Goal: Navigation & Orientation: Find specific page/section

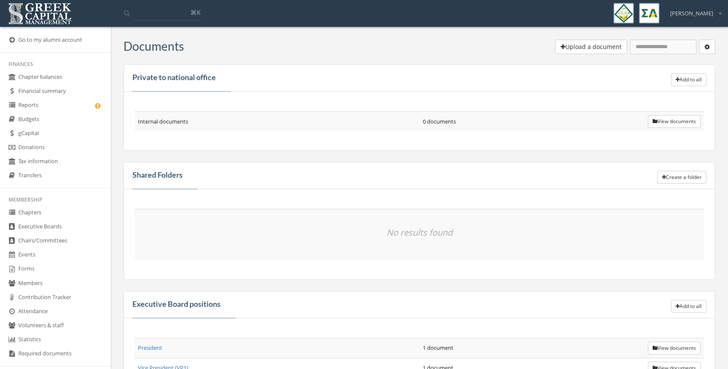
scroll to position [193, 0]
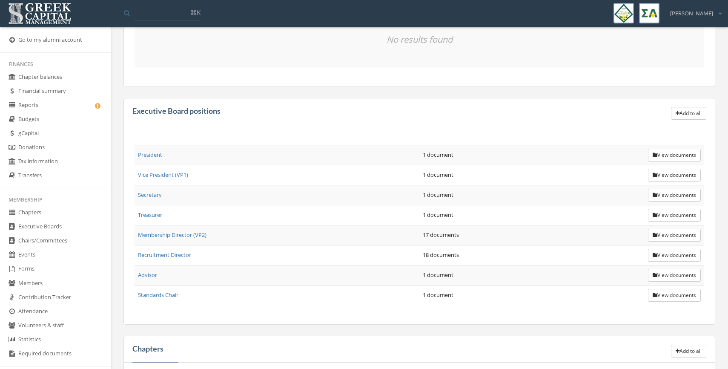
click at [32, 23] on img at bounding box center [40, 13] width 68 height 26
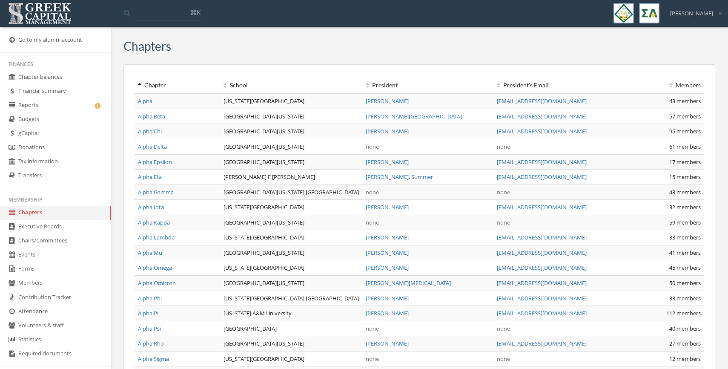
click at [225, 81] on div "School" at bounding box center [291, 85] width 136 height 9
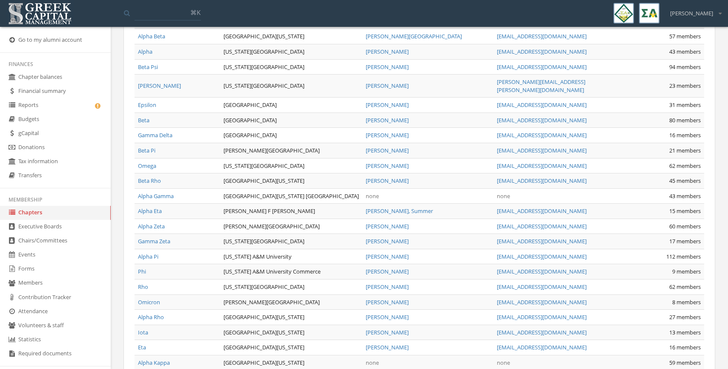
scroll to position [457, 0]
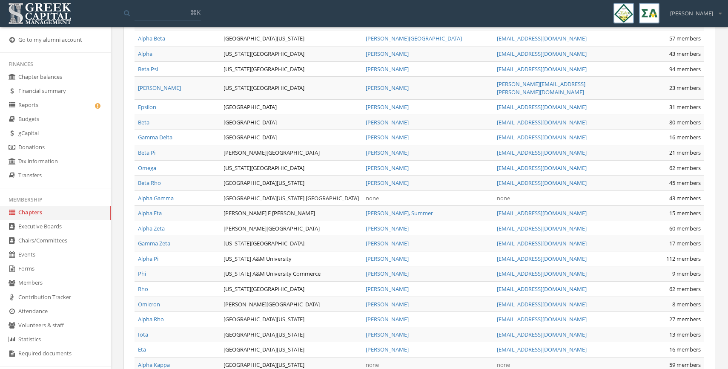
click at [144, 149] on link "Beta Pi" at bounding box center [146, 153] width 17 height 8
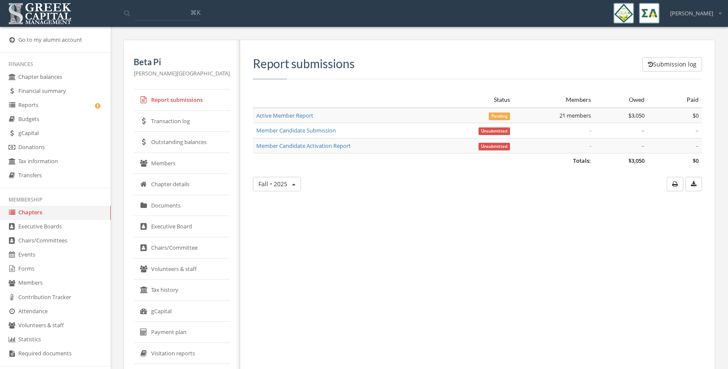
click at [159, 151] on link "Outstanding balances" at bounding box center [182, 142] width 96 height 21
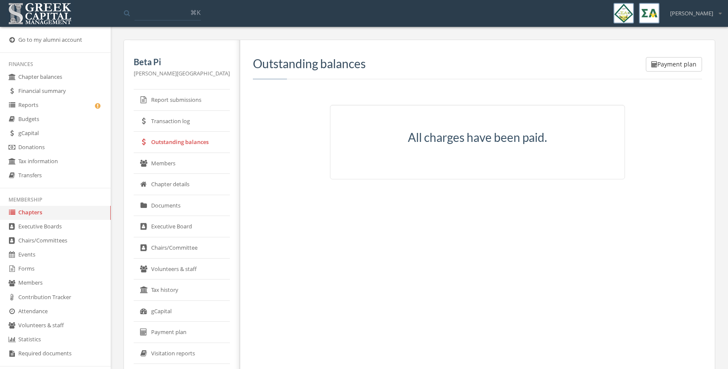
click at [158, 166] on link "Members" at bounding box center [182, 163] width 96 height 21
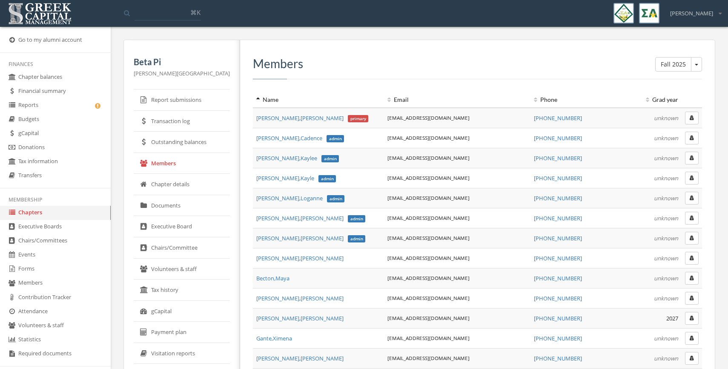
click at [159, 226] on link "Executive Board" at bounding box center [182, 226] width 96 height 21
